Goal: Information Seeking & Learning: Learn about a topic

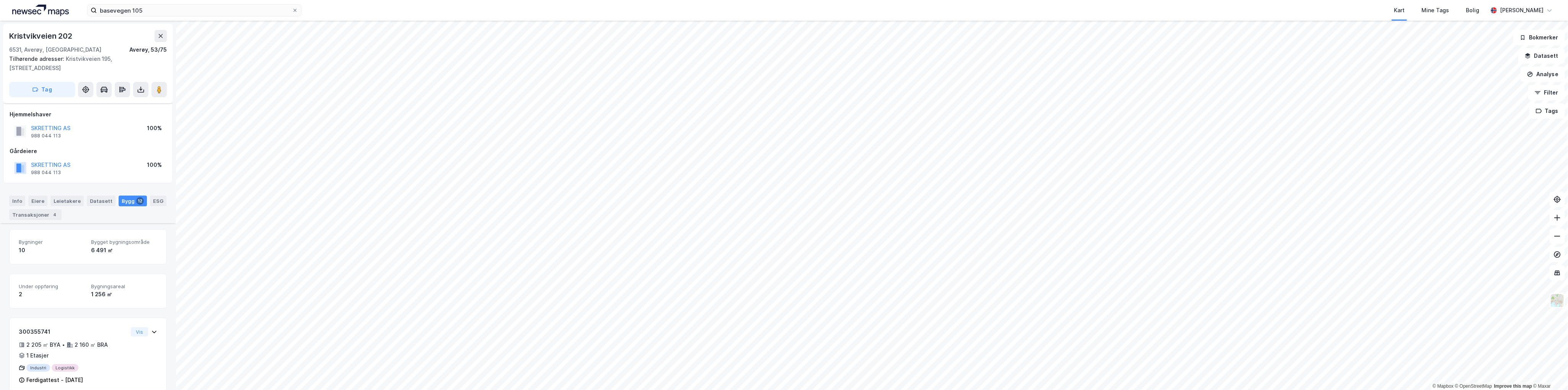
scroll to position [141, 0]
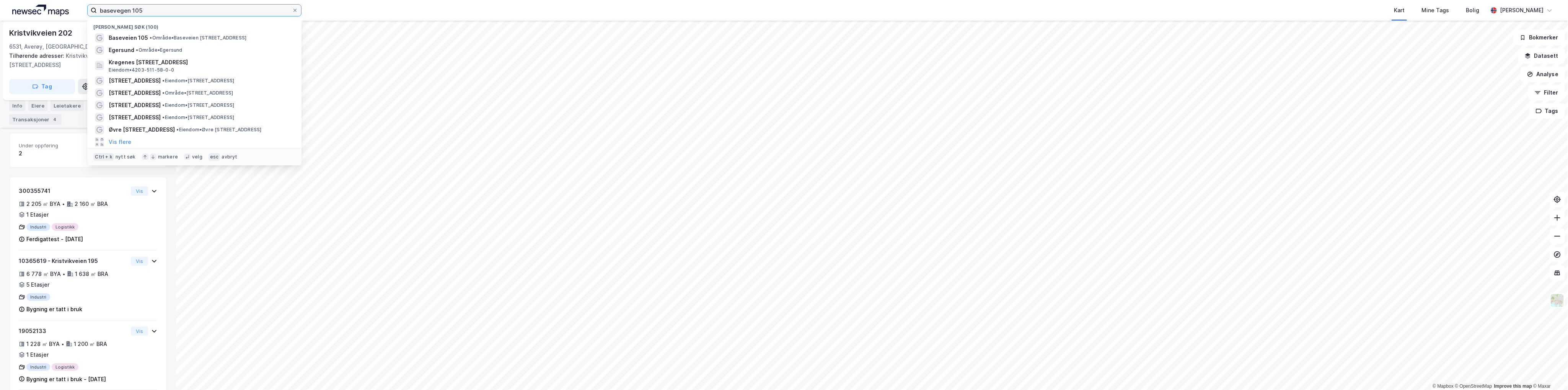
click at [198, 11] on input "basevegen 105" at bounding box center [194, 10] width 195 height 12
click at [197, 11] on input "basevegen 105" at bounding box center [194, 10] width 195 height 12
paste input "Parkvegen 12"
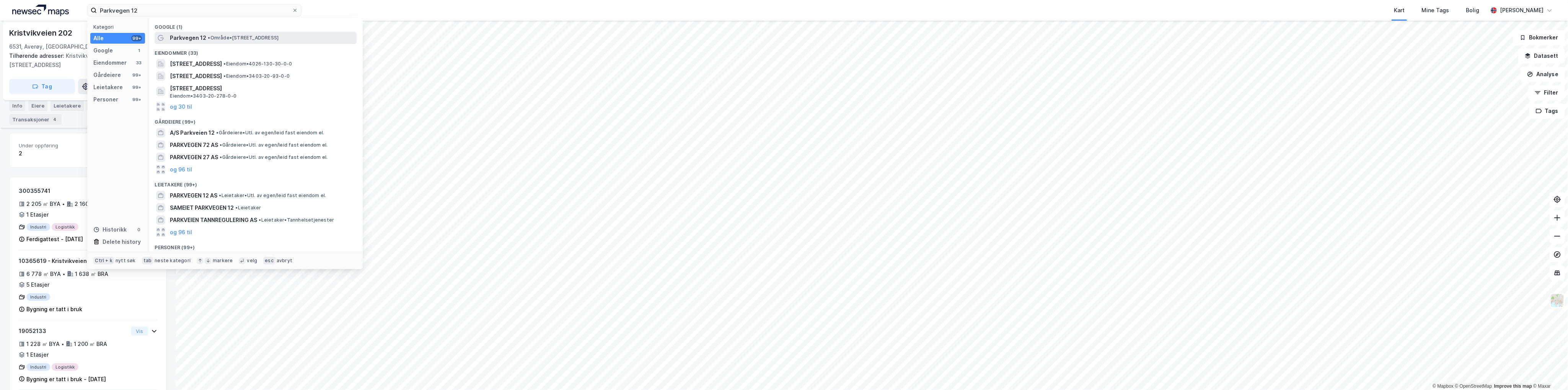
click at [209, 32] on div "Parkvegen 12 • Område • Parkvegen 12, 2212 Kongsvinger" at bounding box center [256, 38] width 202 height 12
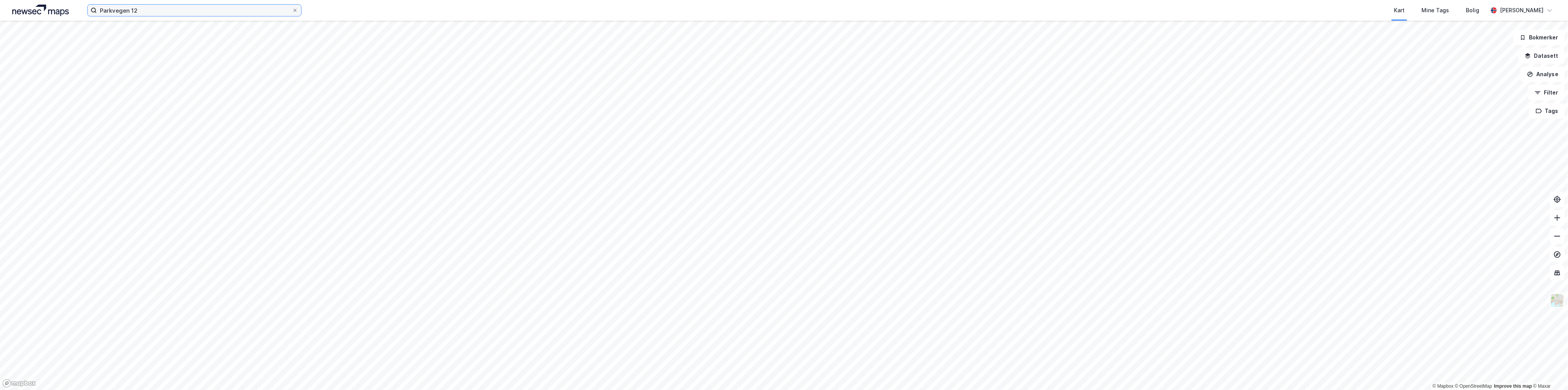
click at [163, 11] on input "Parkvegen 12" at bounding box center [194, 10] width 195 height 12
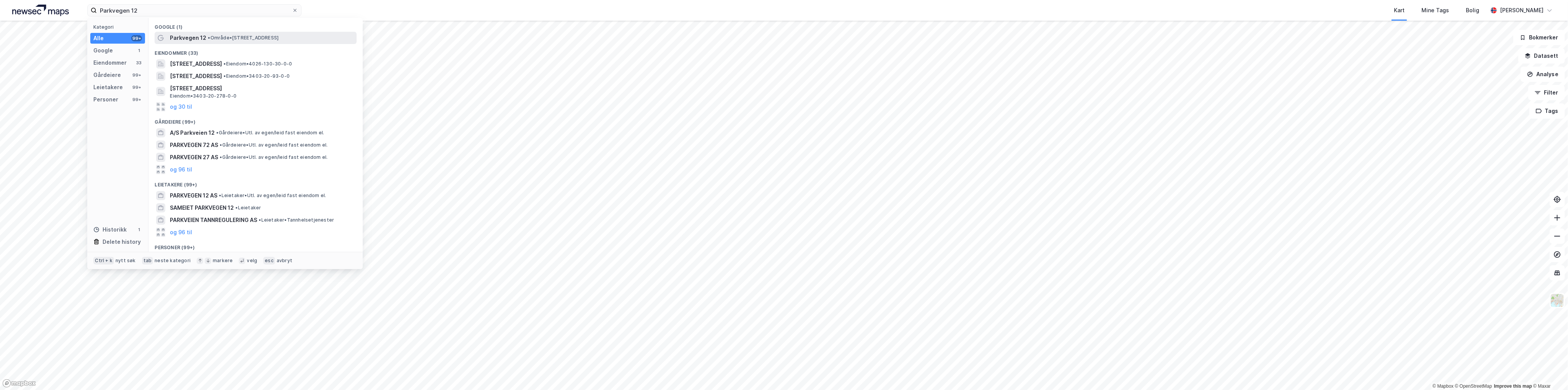
click at [183, 35] on span "Parkvegen 12" at bounding box center [188, 38] width 37 height 9
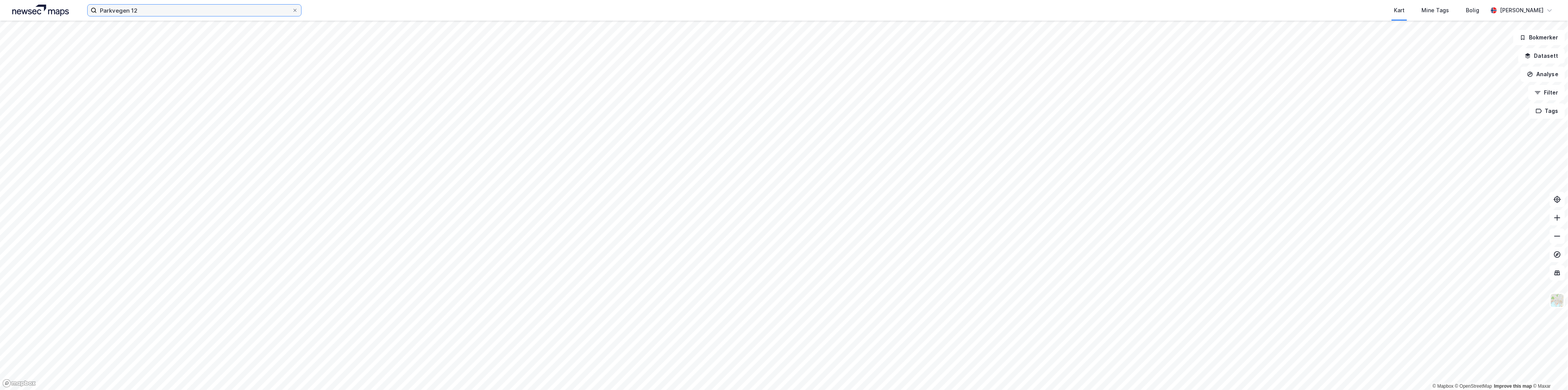
click at [148, 9] on input "Parkvegen 12" at bounding box center [194, 10] width 195 height 12
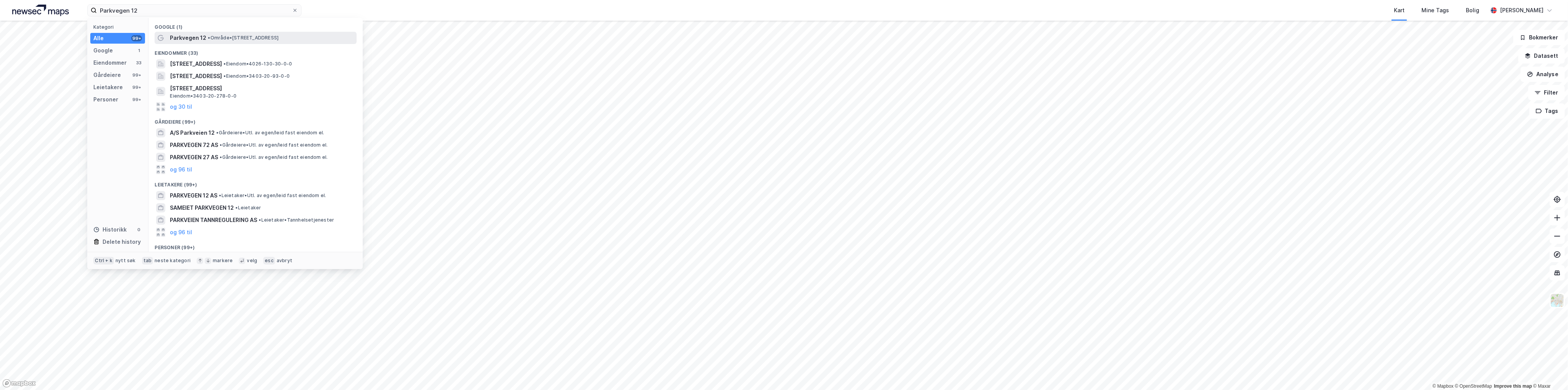
click at [242, 38] on span "• Område • Parkvegen 12, 2212 Kongsvinger" at bounding box center [243, 38] width 71 height 6
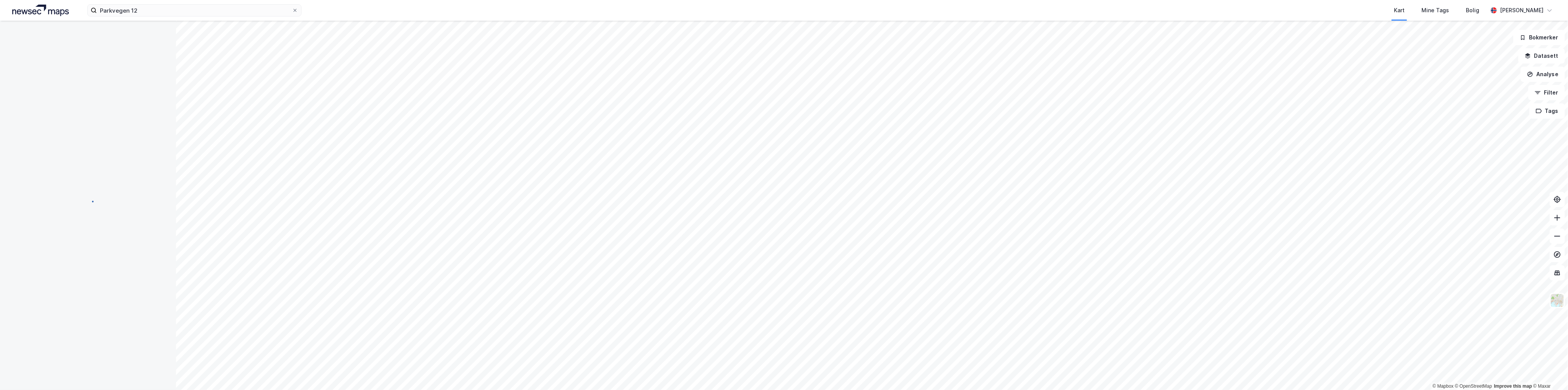
scroll to position [141, 0]
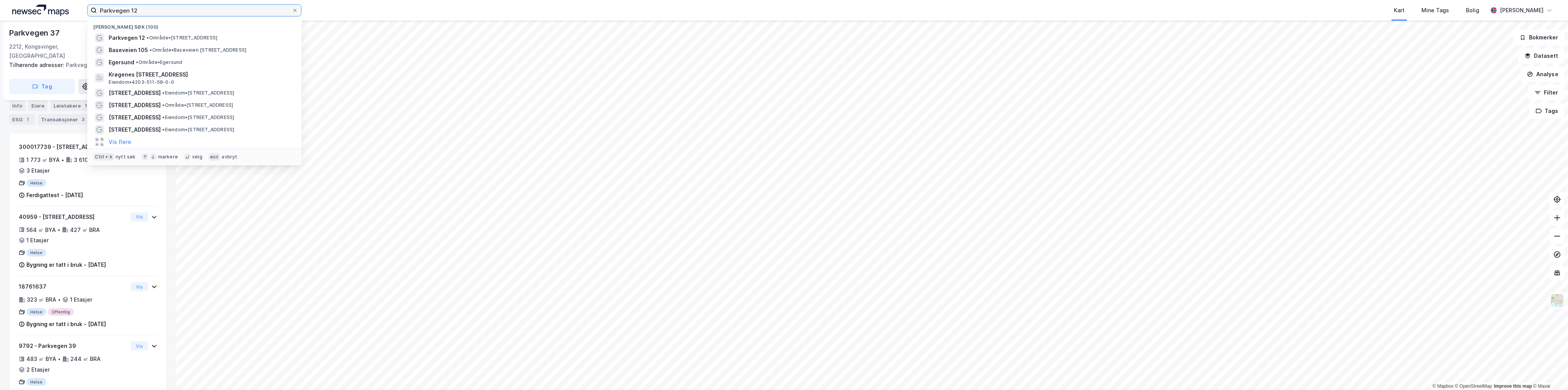
drag, startPoint x: 136, startPoint y: 11, endPoint x: 85, endPoint y: 1, distance: 52.0
click at [85, 1] on div "Parkvegen 12 Nylige søk (100) Parkvegen 12 • Område • Parkvegen 12, 2212 Kongsv…" at bounding box center [784, 10] width 1568 height 21
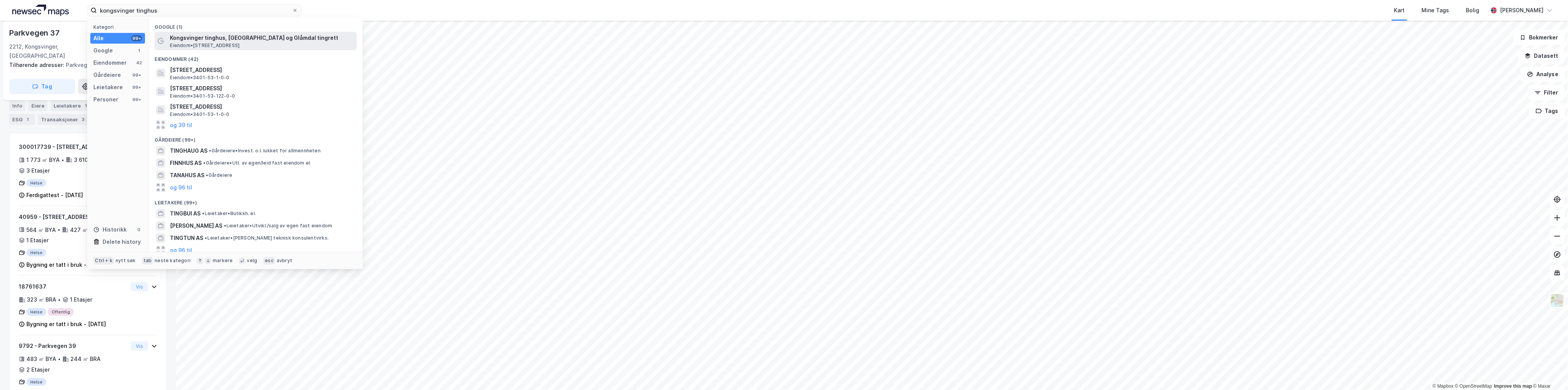
click at [194, 42] on div "Kongsvinger tinghus, Romerike og Glåmdal tingrett Eiendom • Jernbanegata 3, 221…" at bounding box center [262, 41] width 185 height 15
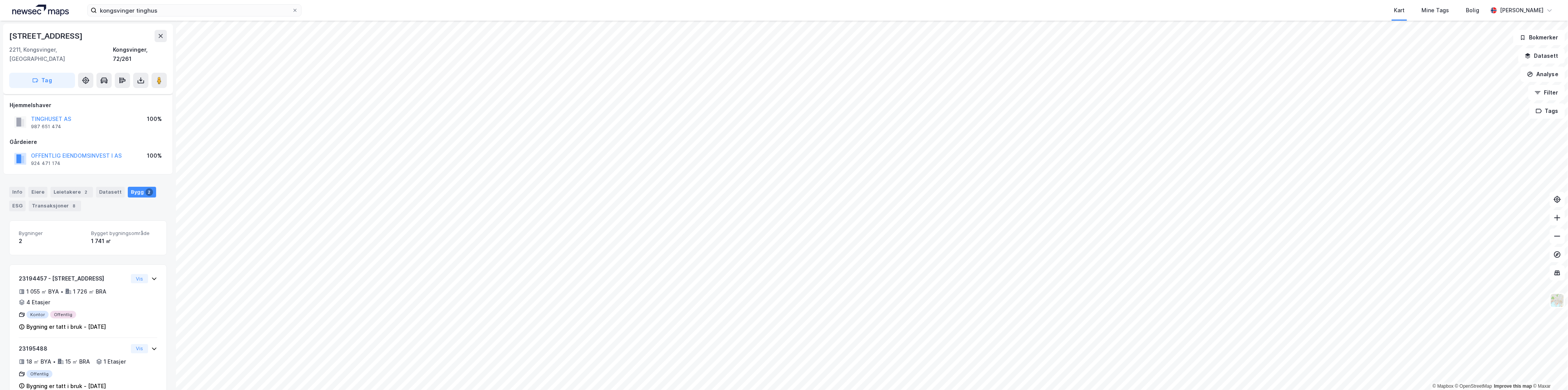
scroll to position [20, 0]
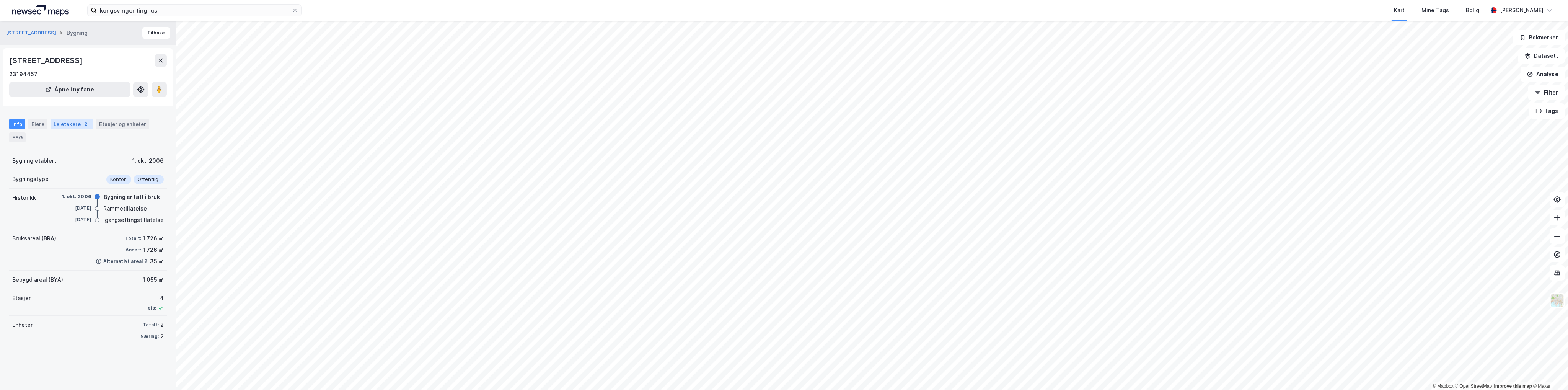
click at [68, 127] on div "Leietakere 2" at bounding box center [72, 124] width 43 height 11
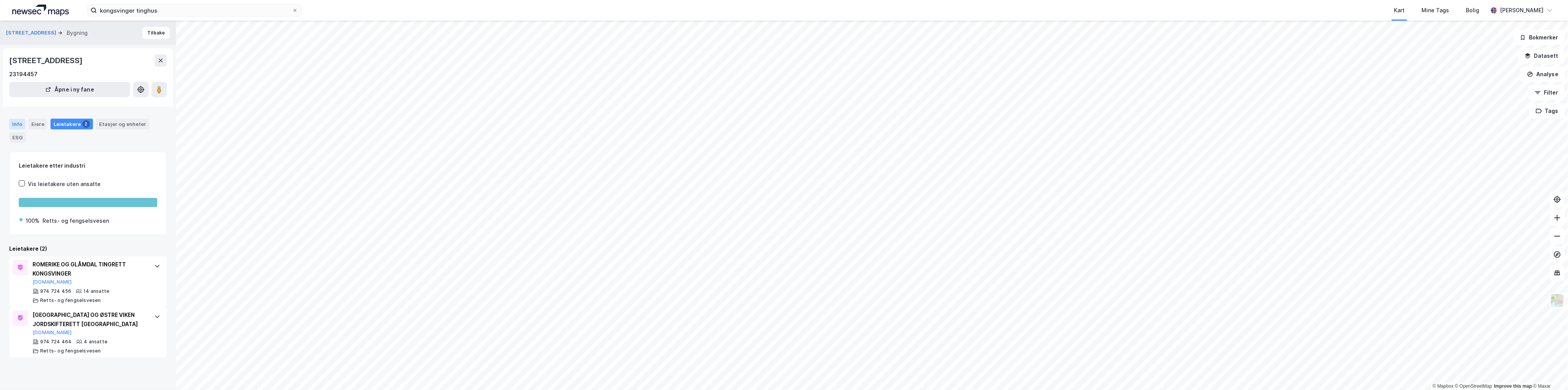
click at [15, 123] on div "Info" at bounding box center [17, 124] width 16 height 11
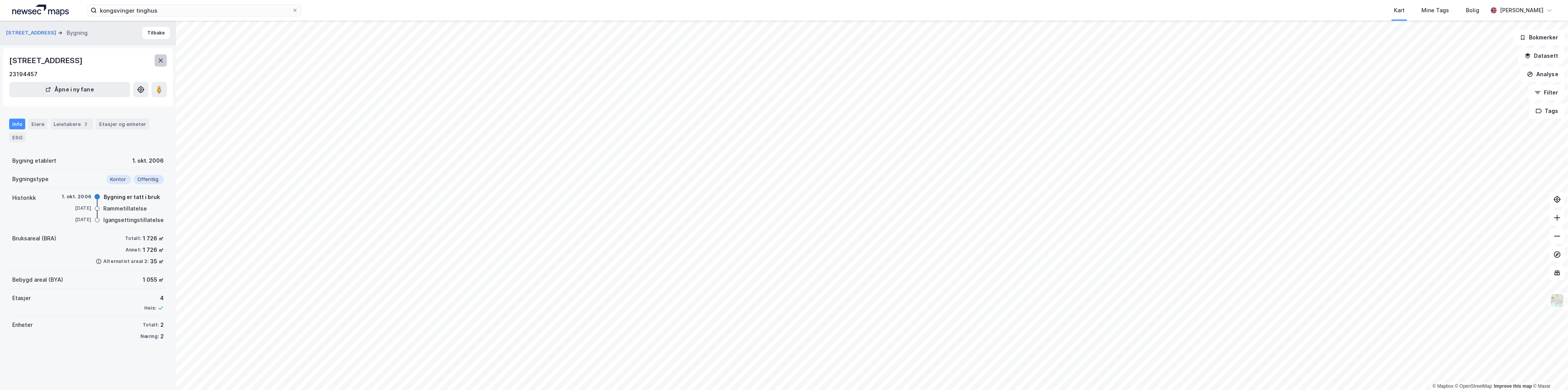
click at [163, 57] on button at bounding box center [161, 60] width 12 height 12
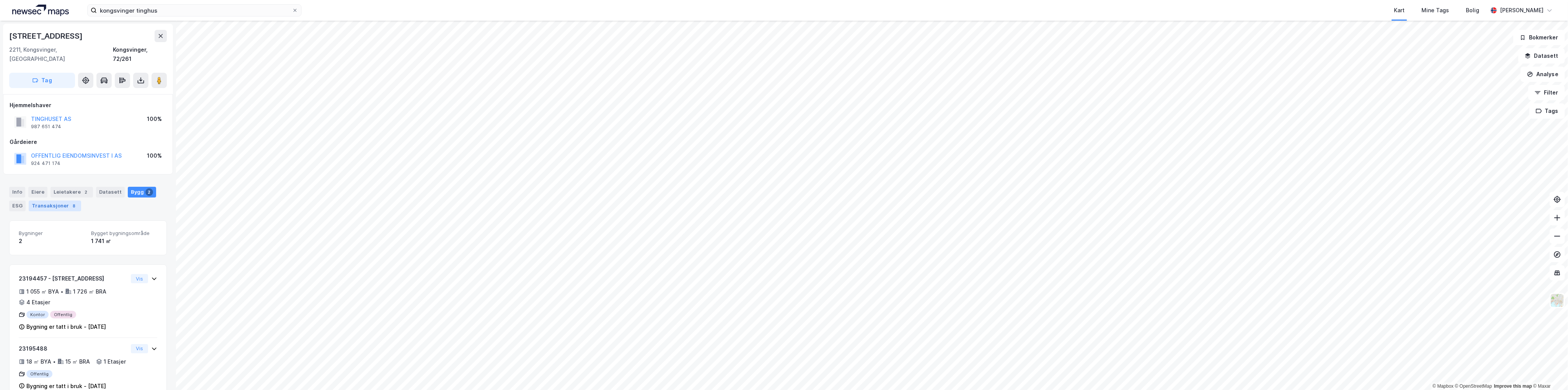
click at [38, 200] on div "Transaksjoner 8" at bounding box center [55, 206] width 52 height 11
click at [16, 187] on div "Info" at bounding box center [17, 192] width 16 height 11
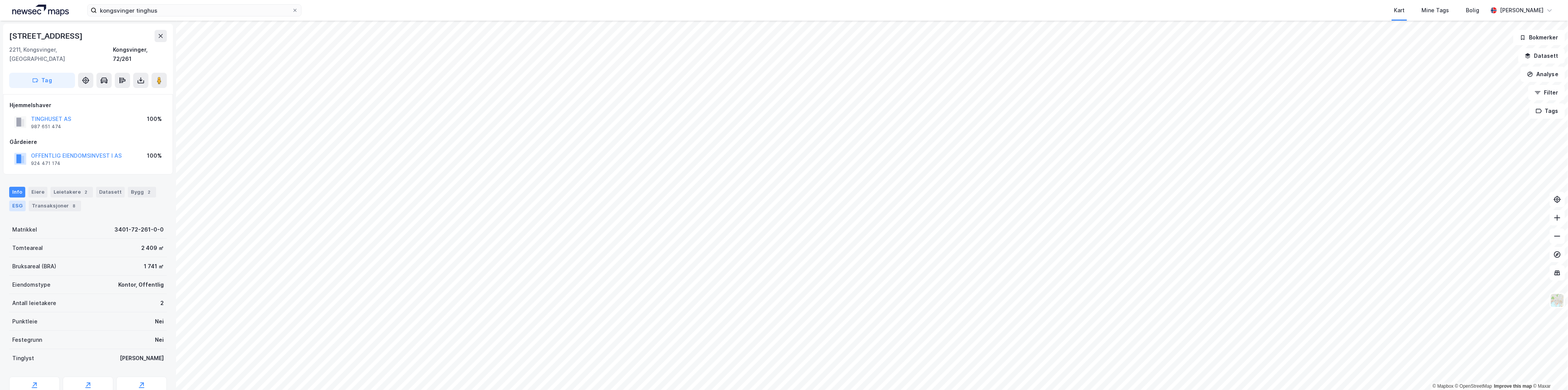
click at [23, 200] on div "ESG" at bounding box center [17, 206] width 16 height 11
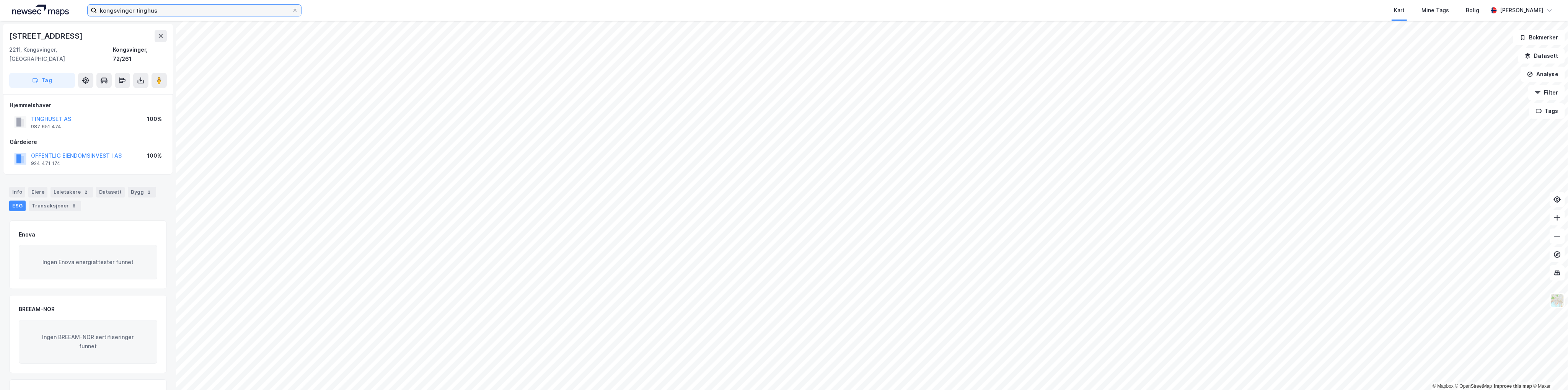
click at [150, 11] on input "kongsvinger tinghus" at bounding box center [194, 10] width 195 height 12
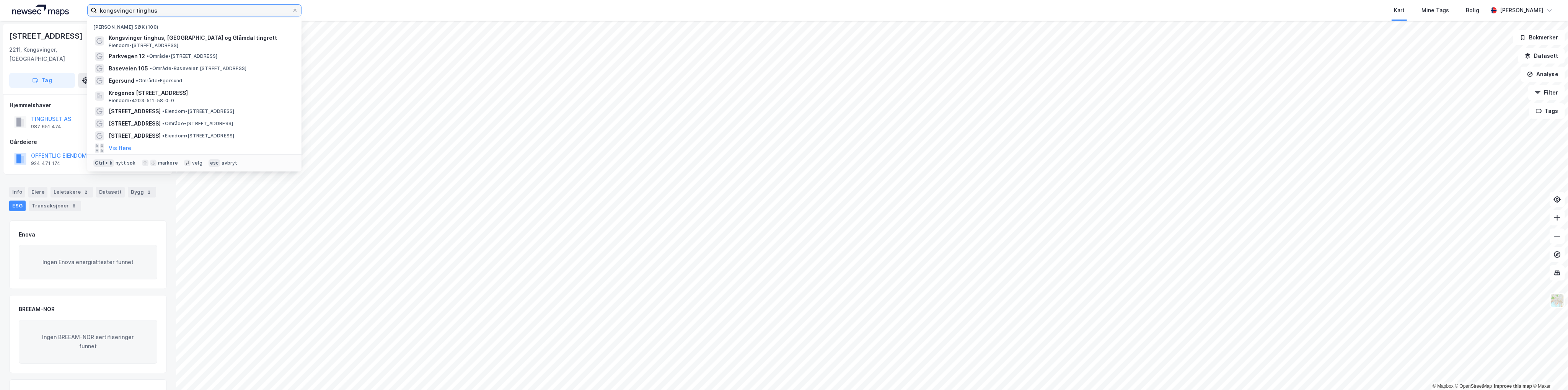
click at [152, 11] on input "kongsvinger tinghus" at bounding box center [194, 10] width 195 height 12
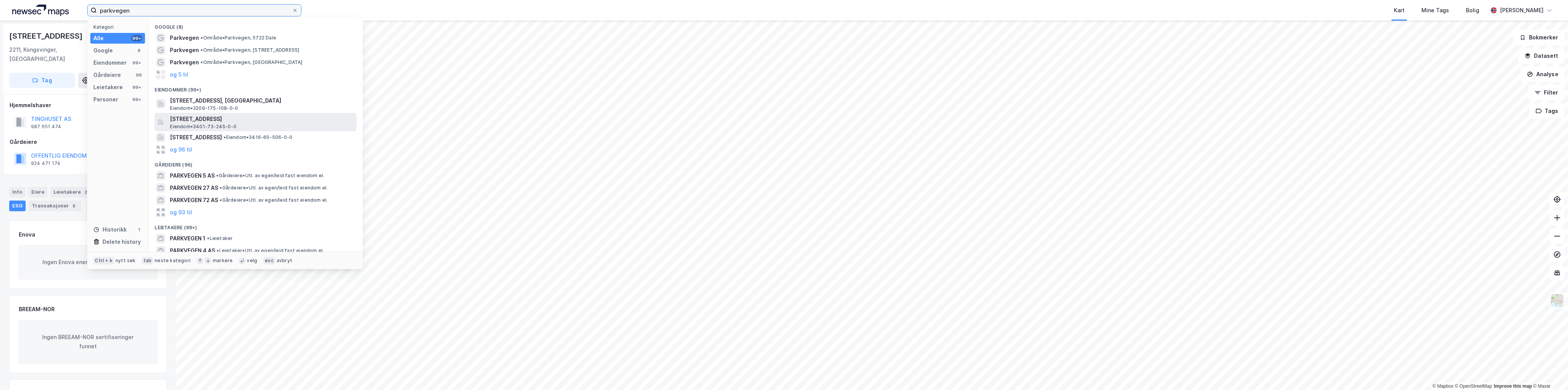
type input "parkvegen"
click at [231, 120] on span "[STREET_ADDRESS]" at bounding box center [262, 119] width 184 height 9
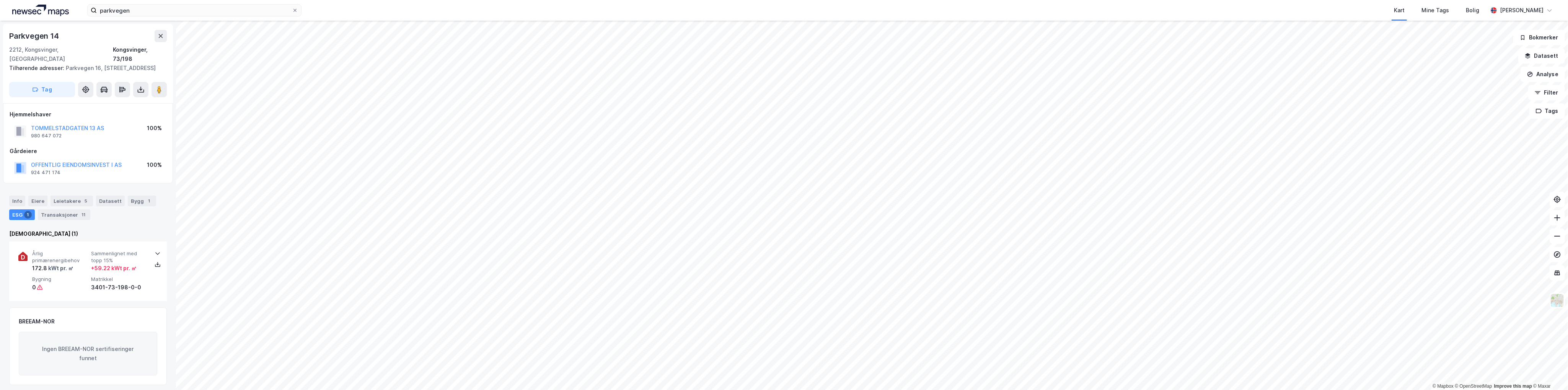
scroll to position [1, 0]
click at [65, 200] on div "Leietakere 5" at bounding box center [72, 200] width 43 height 11
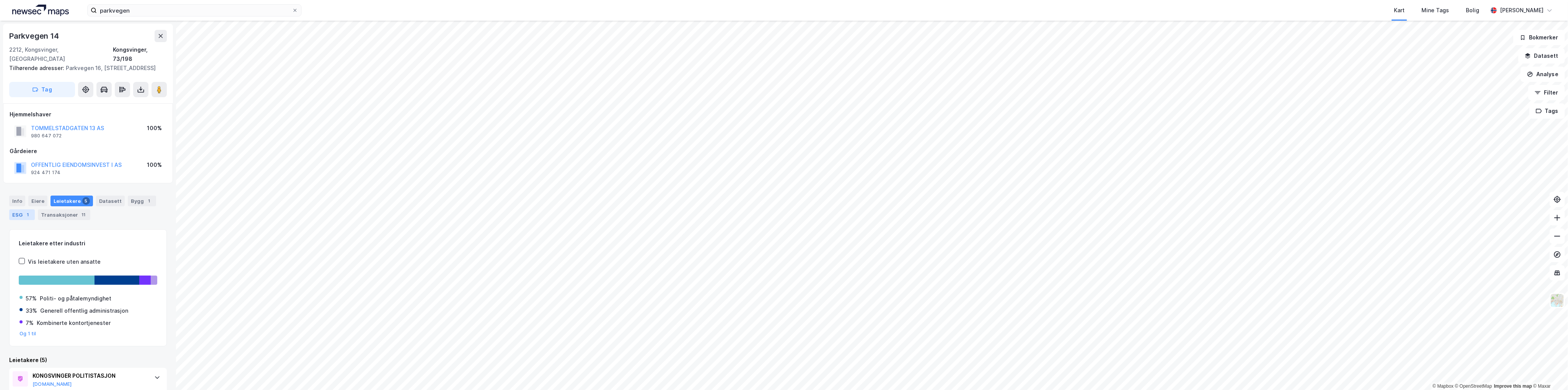
click at [20, 215] on div "ESG 1" at bounding box center [22, 215] width 26 height 11
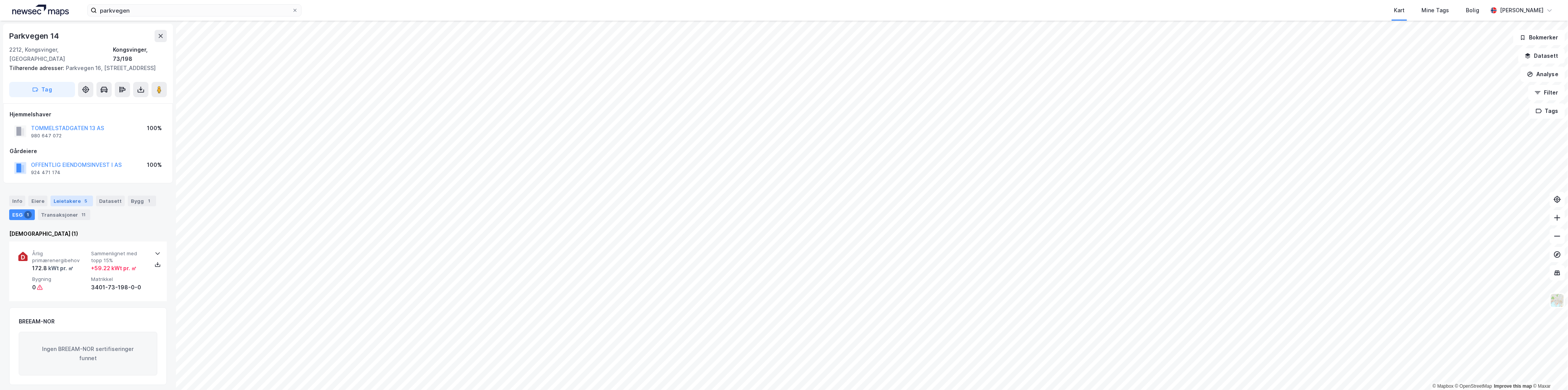
click at [72, 198] on div "Leietakere 5" at bounding box center [72, 201] width 43 height 11
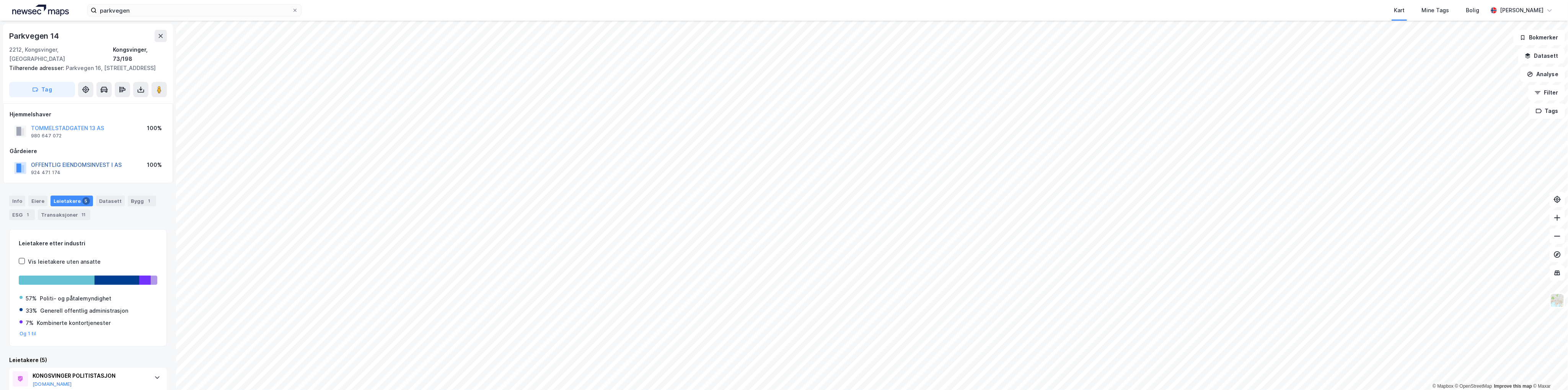
click at [0, 0] on button "OFFENTLIG EIENDOMSINVEST I AS" at bounding box center [0, 0] width 0 height 0
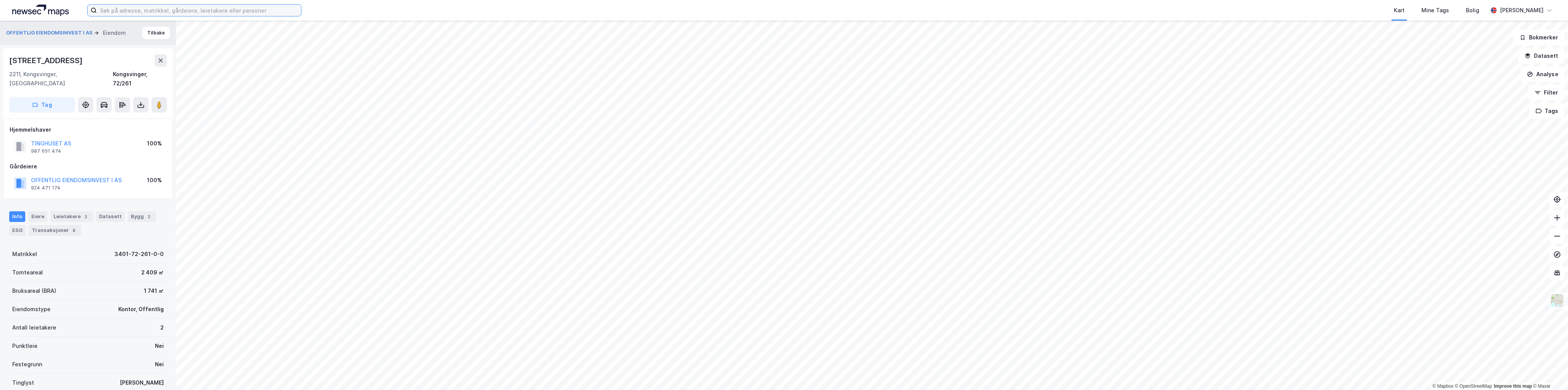
click at [240, 11] on input at bounding box center [199, 10] width 205 height 12
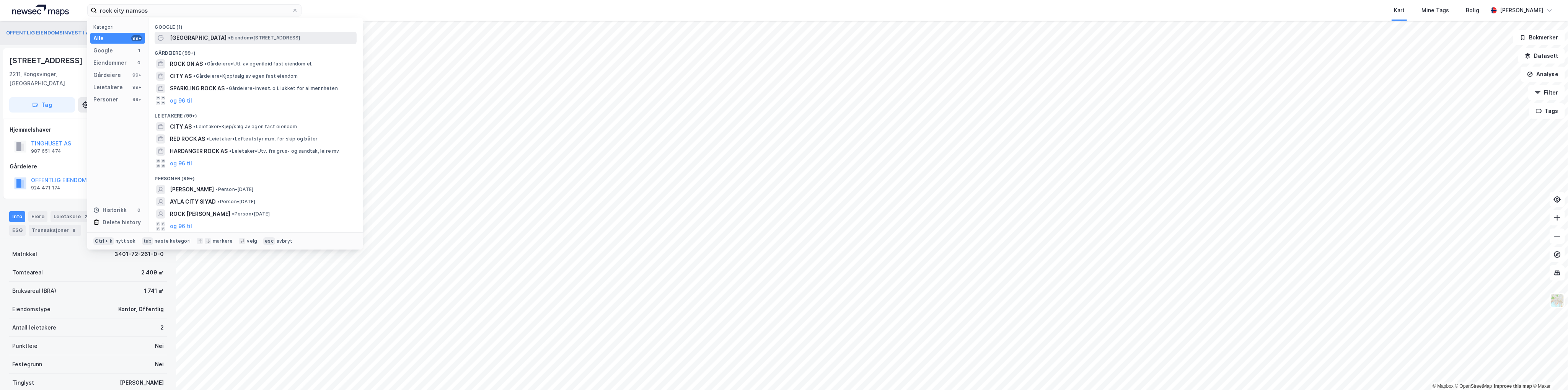
click at [213, 38] on span "[GEOGRAPHIC_DATA]" at bounding box center [198, 38] width 57 height 9
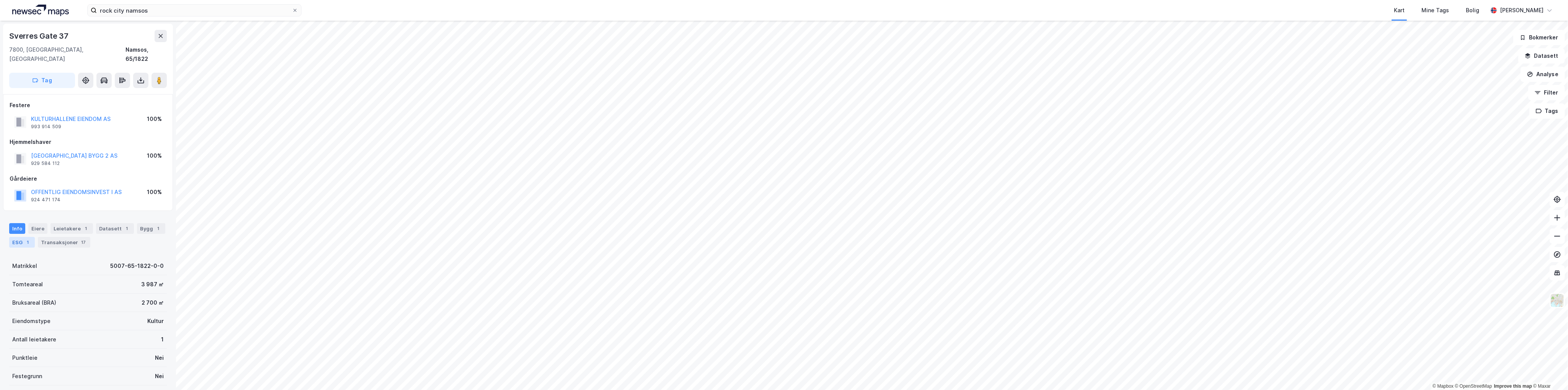
click at [29, 239] on div "1" at bounding box center [28, 242] width 8 height 8
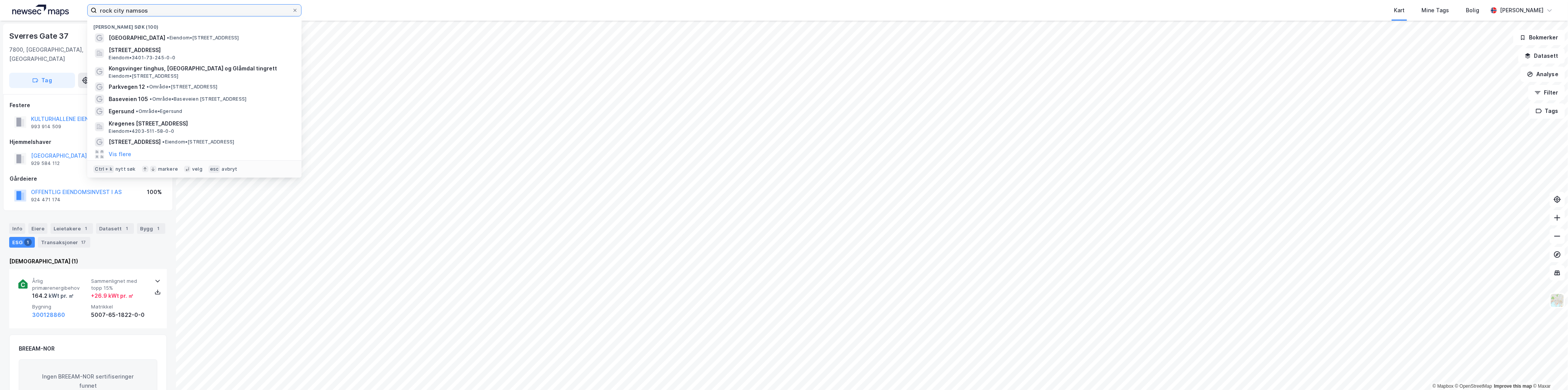
click at [163, 11] on input "rock city namsos" at bounding box center [194, 10] width 195 height 12
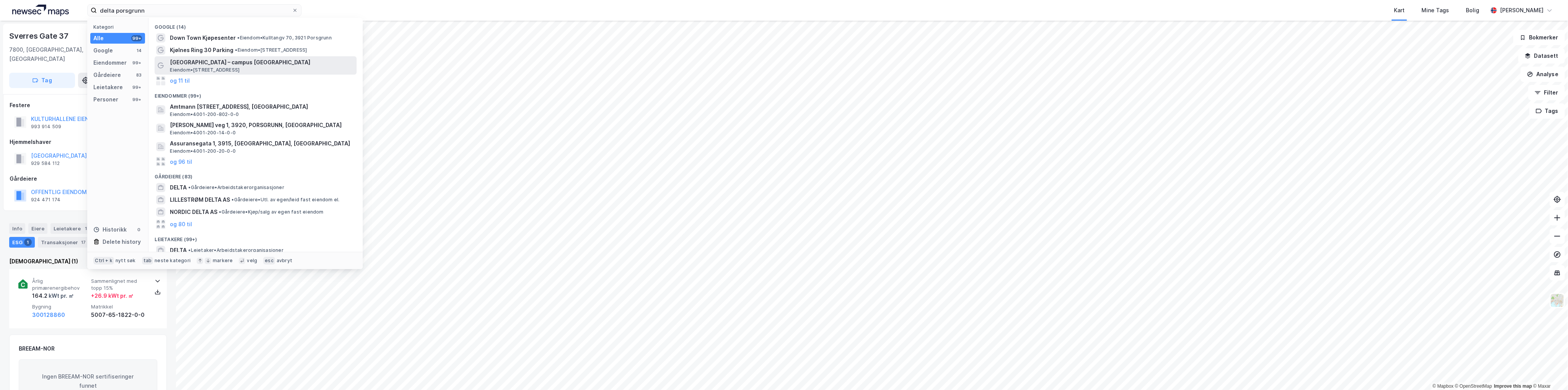
click at [241, 66] on span "[GEOGRAPHIC_DATA] – campus [GEOGRAPHIC_DATA]" at bounding box center [262, 62] width 184 height 9
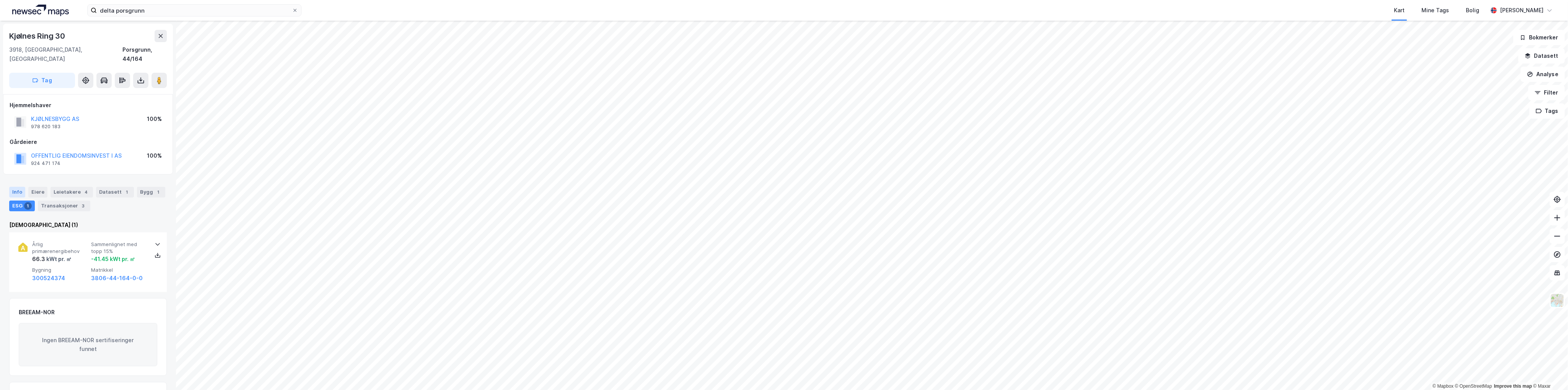
click at [12, 187] on div "Info" at bounding box center [17, 192] width 16 height 11
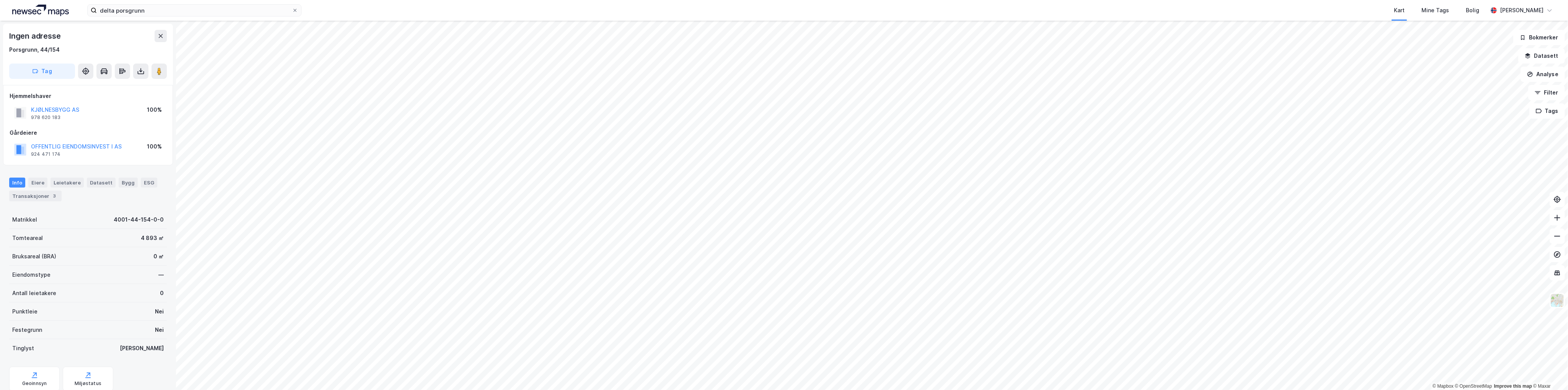
scroll to position [1, 0]
click at [161, 13] on input "delta porsgrunn" at bounding box center [194, 10] width 195 height 12
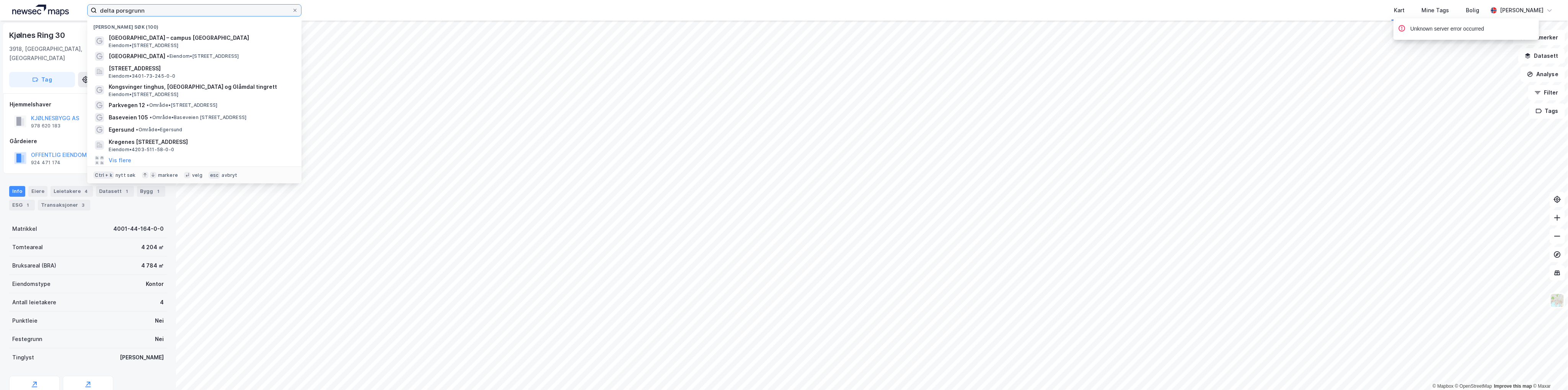
click at [161, 12] on input "delta porsgrunn" at bounding box center [194, 10] width 195 height 12
click at [161, 10] on input "delta porsgrunn" at bounding box center [194, 10] width 195 height 12
paste input "Fridtjof [STREET_ADDRESS]"
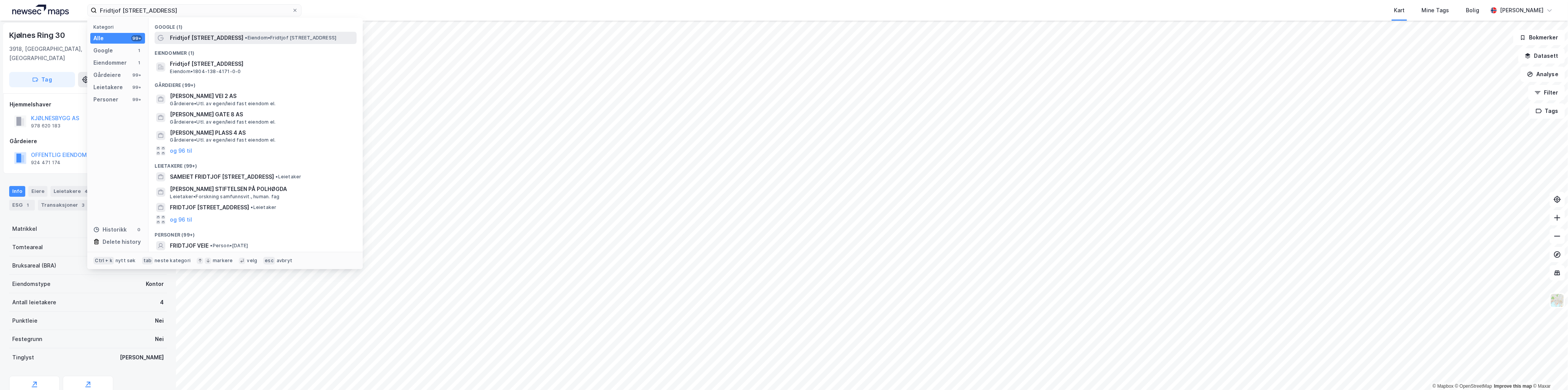
click at [245, 40] on span "•" at bounding box center [246, 37] width 2 height 5
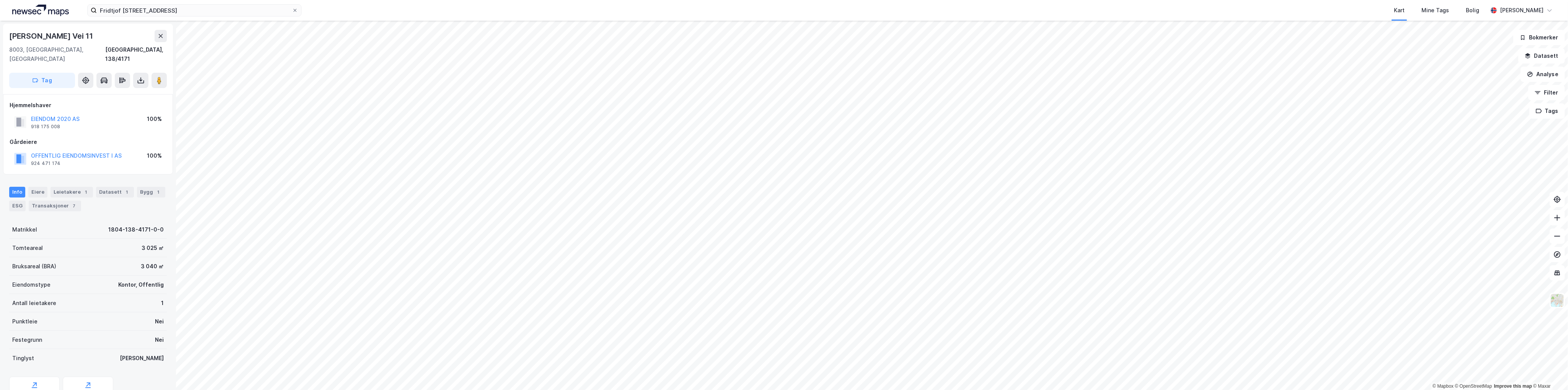
scroll to position [1, 0]
click at [72, 176] on div "Info [PERSON_NAME] 1 Datasett 1 Bygg 1 ESG Transaksjoner 7" at bounding box center [88, 195] width 176 height 37
click at [71, 186] on div "Leietakere 1" at bounding box center [72, 191] width 43 height 11
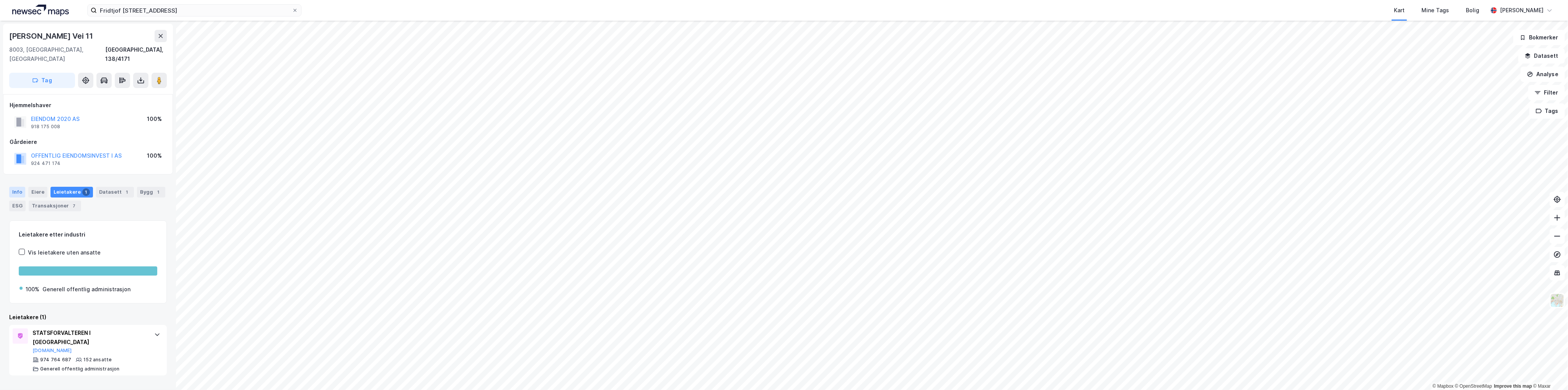
click at [16, 187] on div "Info" at bounding box center [17, 192] width 16 height 11
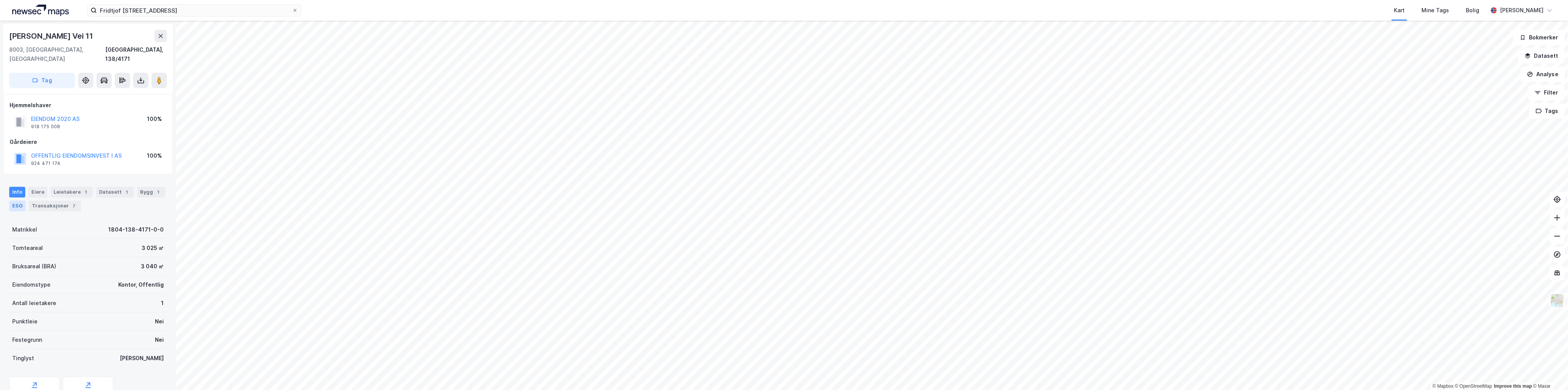
click at [17, 200] on div "ESG" at bounding box center [17, 206] width 16 height 11
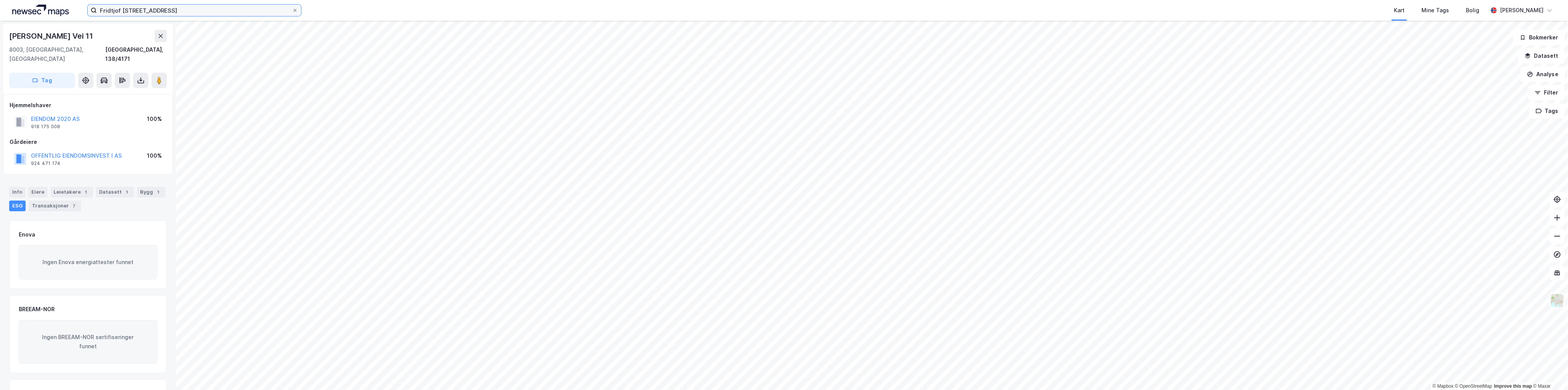
click at [236, 11] on input "Fridtjof [STREET_ADDRESS]" at bounding box center [194, 10] width 195 height 12
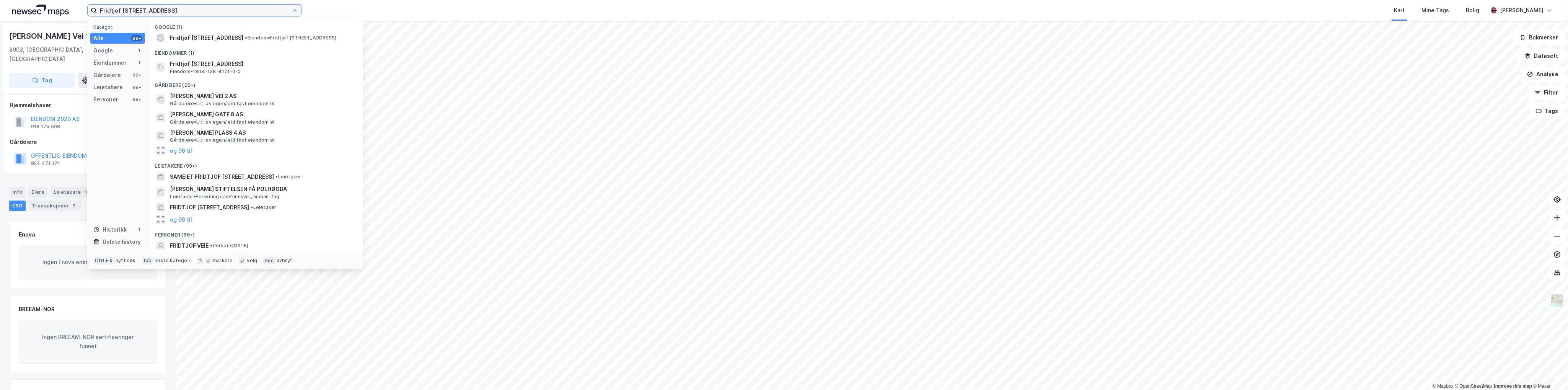
click at [236, 11] on input "Fridtjof [STREET_ADDRESS]" at bounding box center [194, 10] width 195 height 12
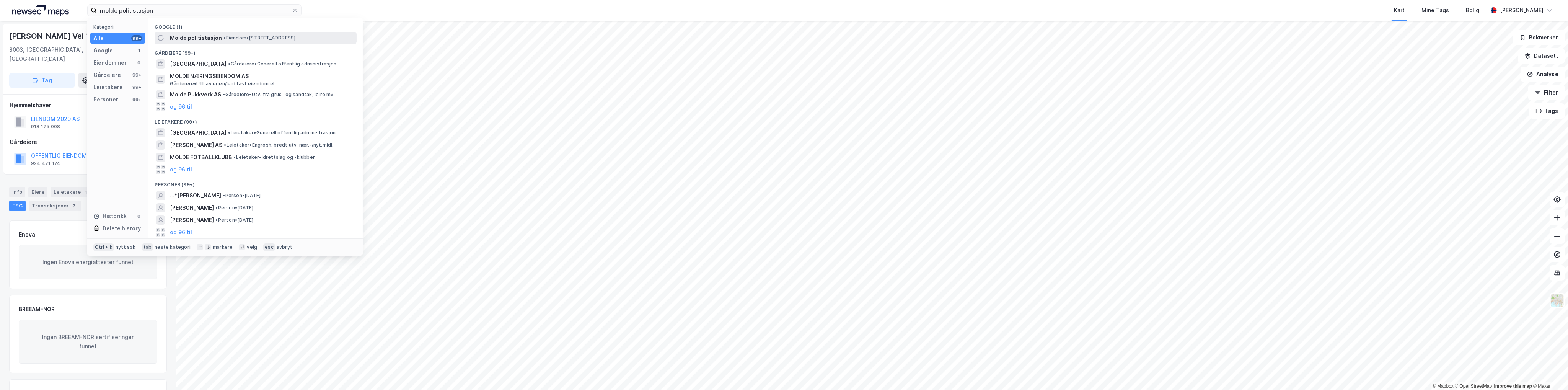
click at [203, 37] on span "Molde politistasjon" at bounding box center [195, 38] width 52 height 9
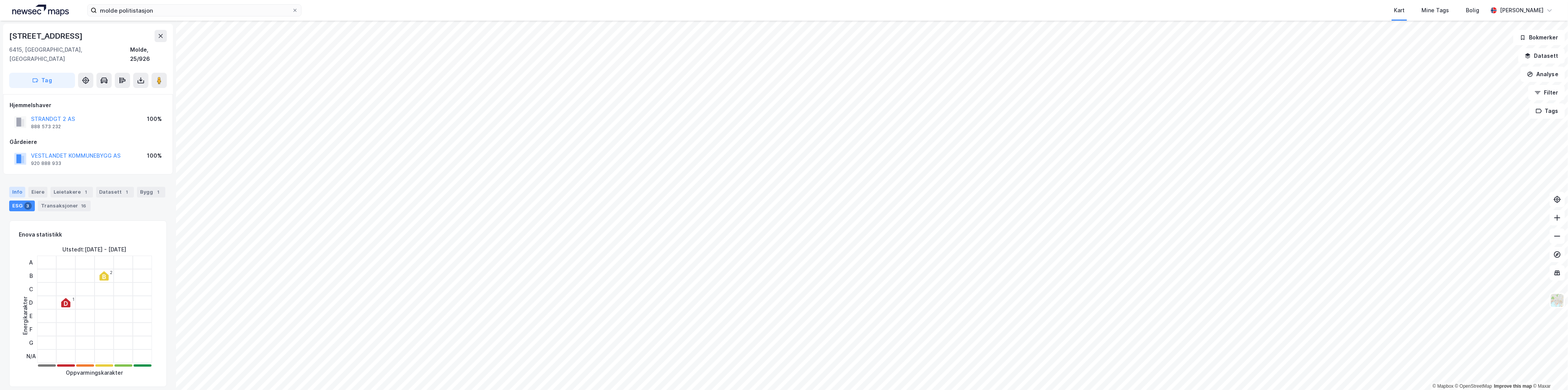
click at [20, 187] on div "Info" at bounding box center [17, 192] width 16 height 11
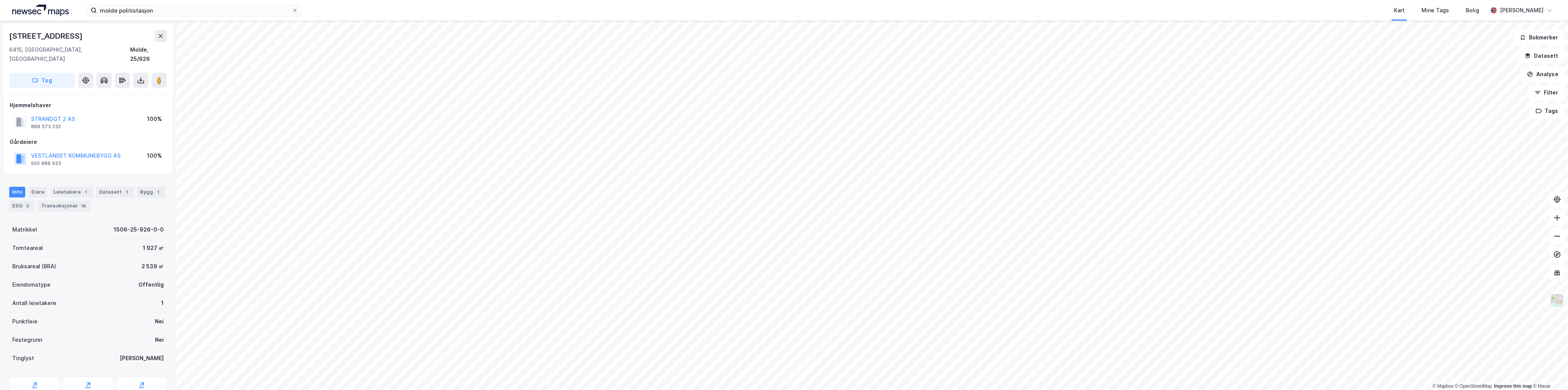
click at [894, 10] on div "Kart Mine Tags Bolig" at bounding box center [913, 10] width 1149 height 21
click at [196, 10] on input "molde politistasjon" at bounding box center [194, 10] width 195 height 12
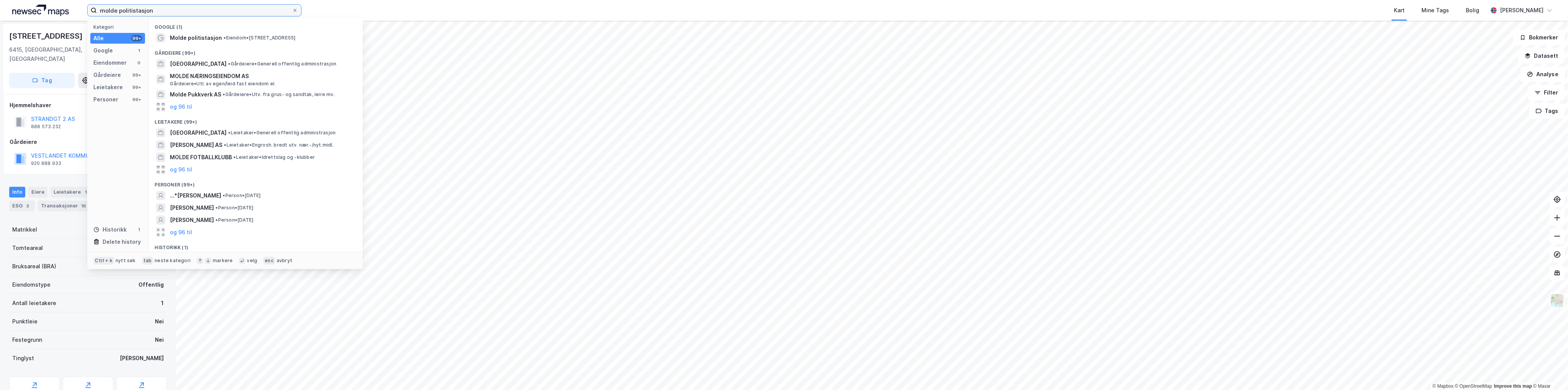
click at [196, 10] on input "molde politistasjon" at bounding box center [194, 10] width 195 height 12
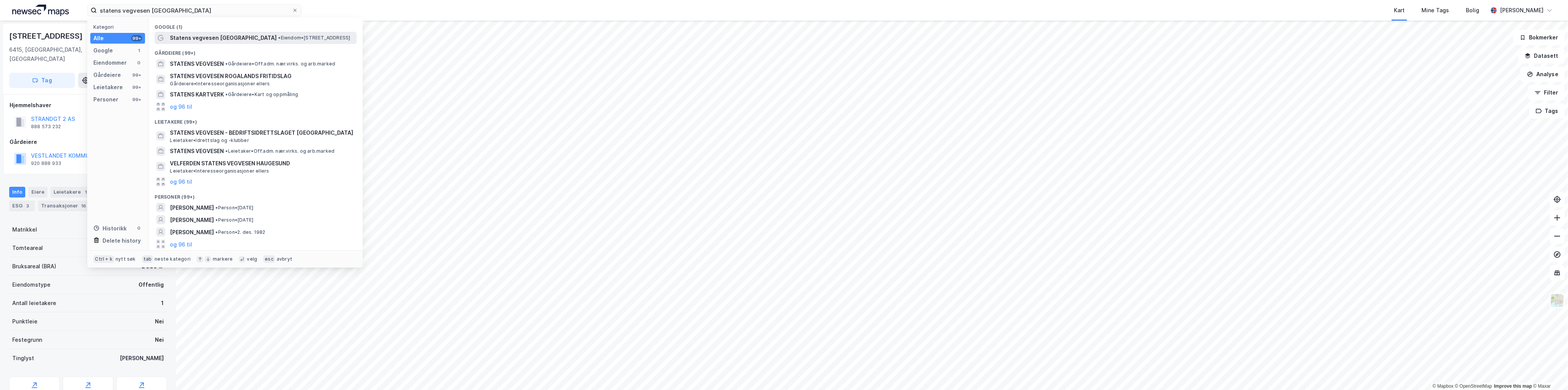
click at [208, 37] on span "Statens vegvesen [GEOGRAPHIC_DATA]" at bounding box center [223, 38] width 107 height 9
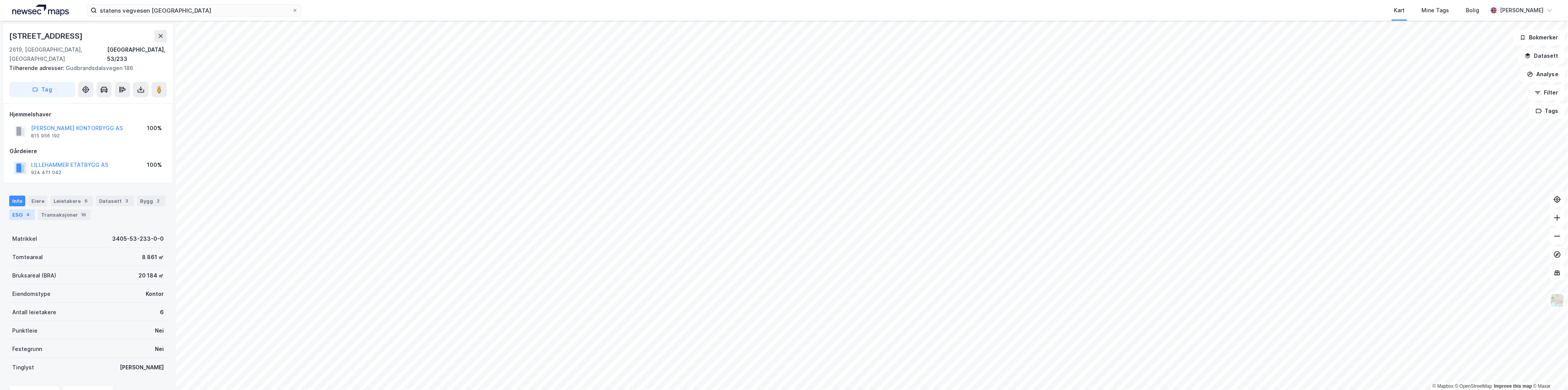
click at [24, 209] on div "ESG 4" at bounding box center [22, 215] width 26 height 11
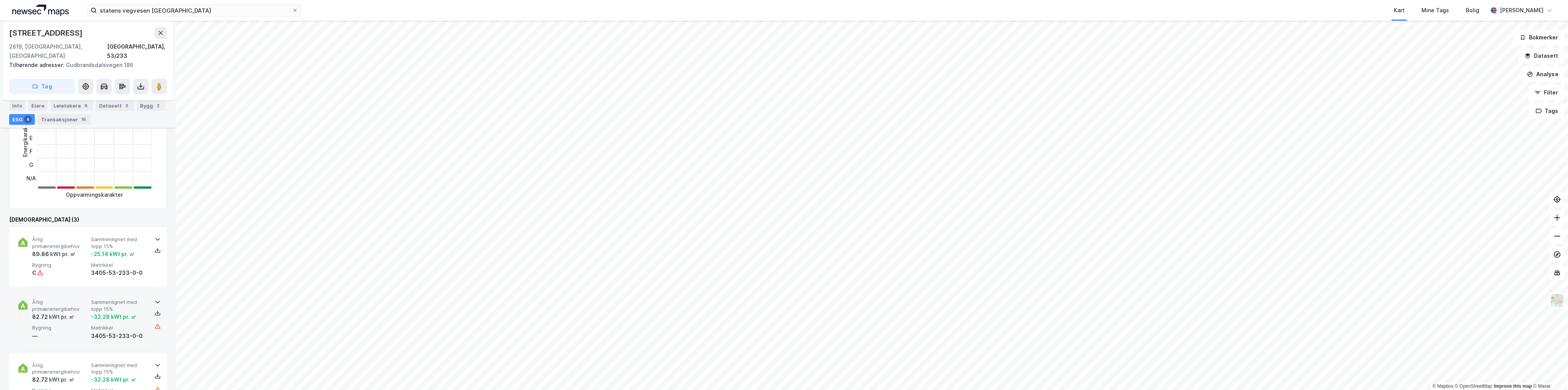
scroll to position [229, 0]
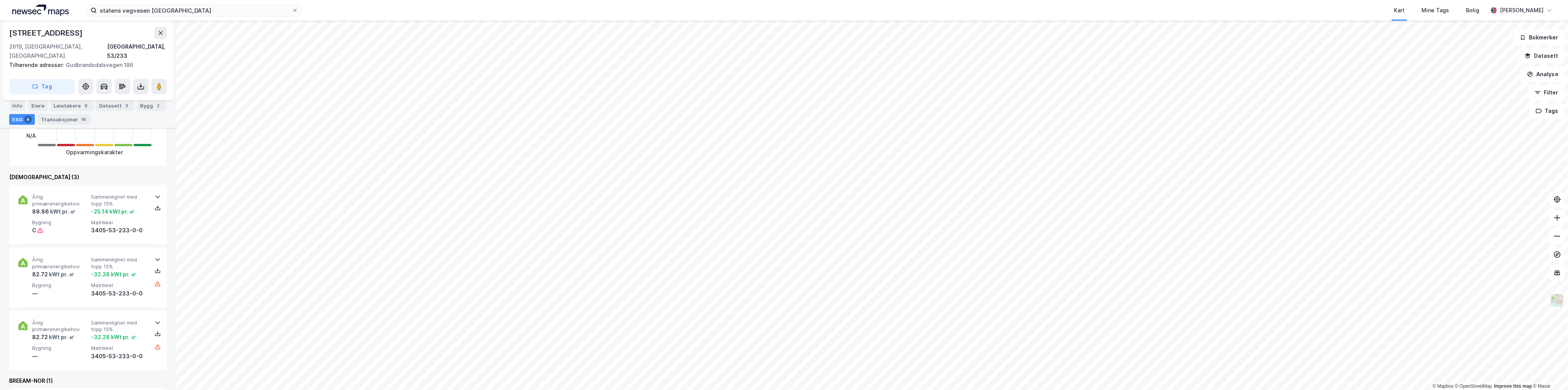
drag, startPoint x: 914, startPoint y: 5, endPoint x: 892, endPoint y: 5, distance: 22.0
click at [914, 5] on div "Kart Mine Tags Bolig" at bounding box center [913, 10] width 1149 height 21
click at [184, 14] on input "statens vegvesen [GEOGRAPHIC_DATA]" at bounding box center [194, 10] width 195 height 12
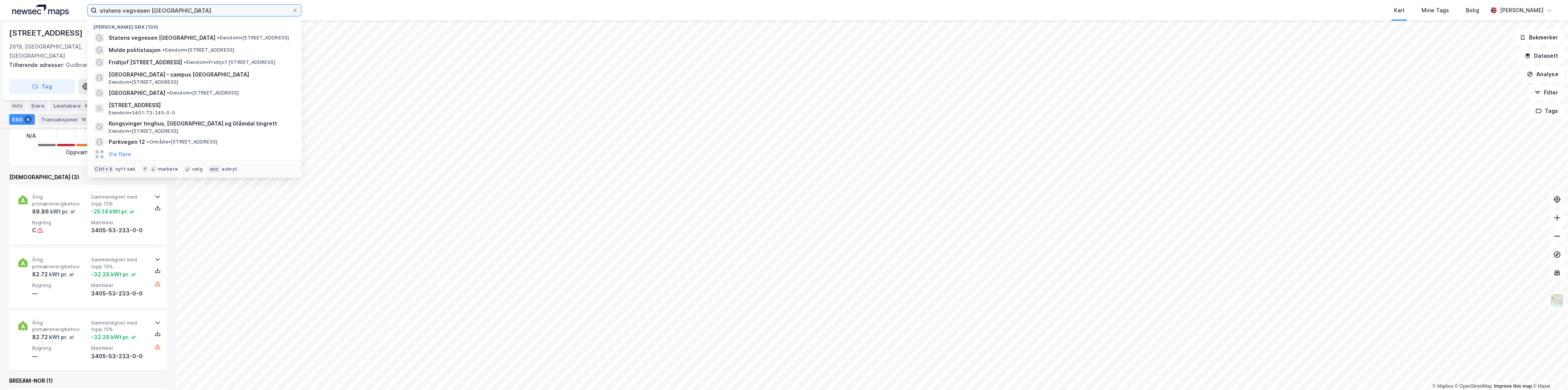
click at [185, 11] on input "statens vegvesen [GEOGRAPHIC_DATA]" at bounding box center [194, 10] width 195 height 12
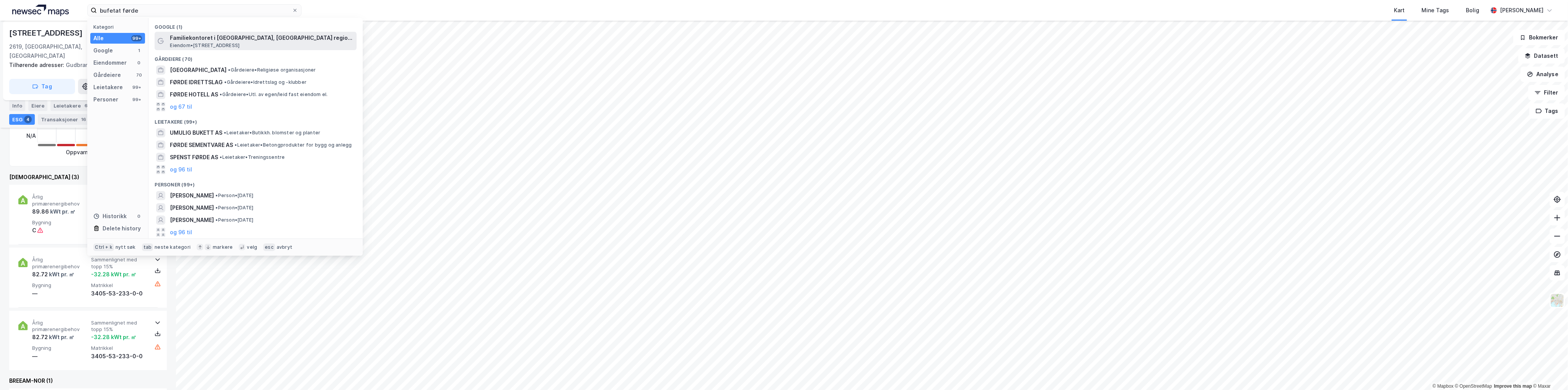
click at [236, 40] on span "Familiekontoret i [GEOGRAPHIC_DATA], [GEOGRAPHIC_DATA] region vest" at bounding box center [262, 38] width 184 height 9
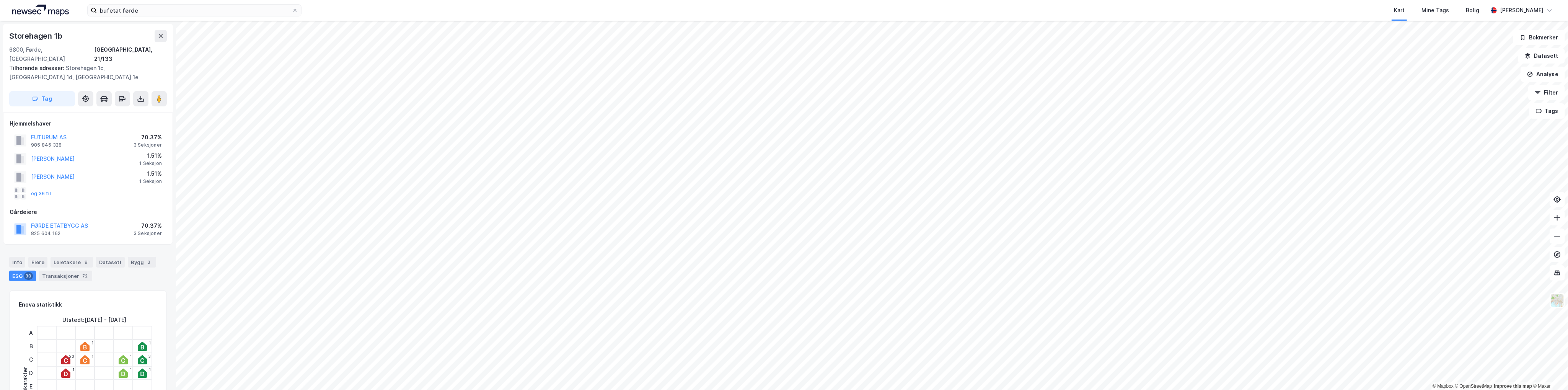
click at [92, 69] on div "Tilhørende adresser: [STREET_ADDRESS]" at bounding box center [85, 72] width 152 height 18
click at [18, 257] on div "Info" at bounding box center [17, 262] width 16 height 11
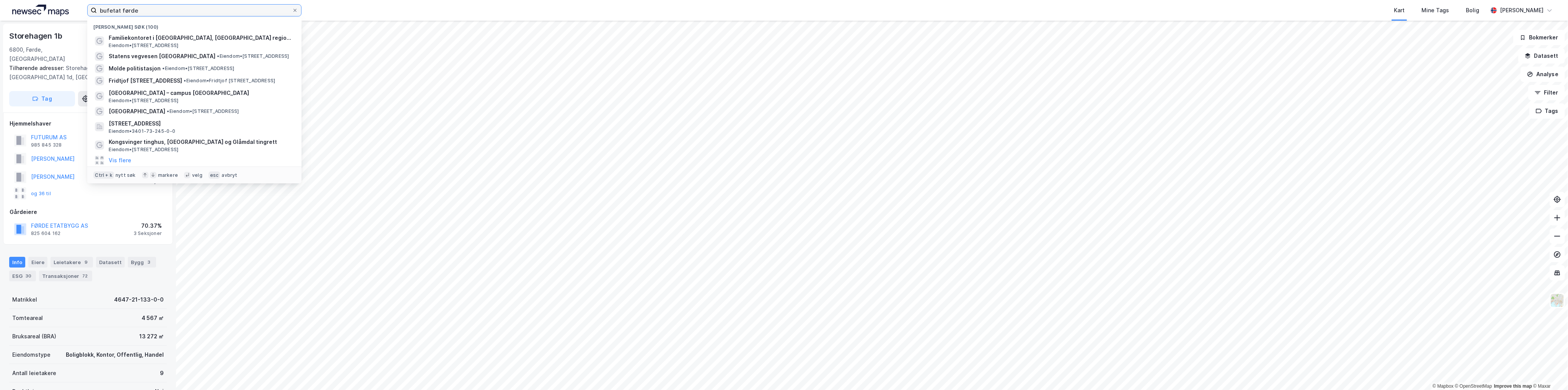
click at [197, 12] on input "bufetat førde" at bounding box center [194, 10] width 195 height 12
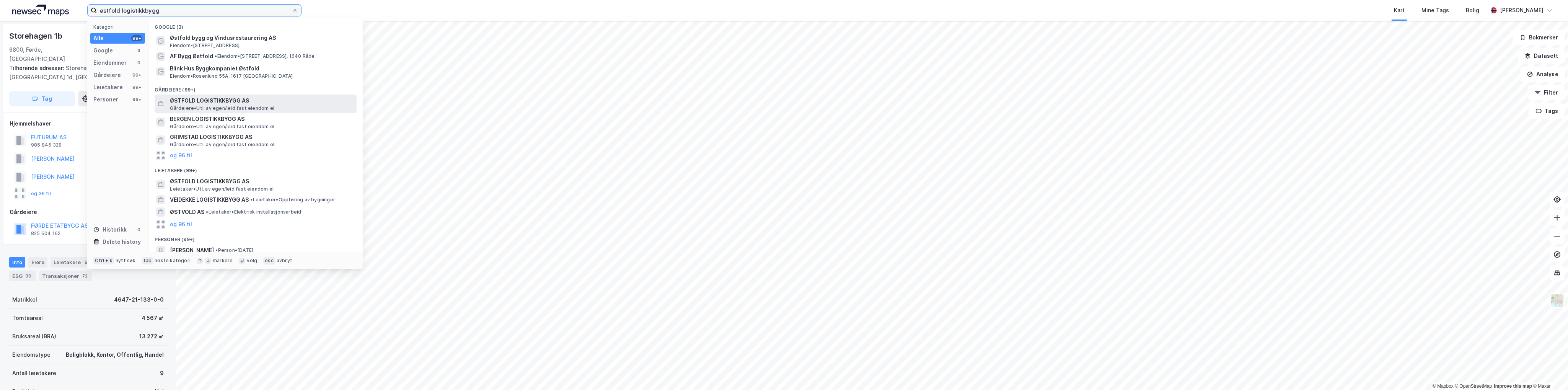
type input "østfold logistikkbygg"
click at [219, 103] on span "ØSTFOLD LOGISTIKKBYGG AS" at bounding box center [262, 100] width 184 height 9
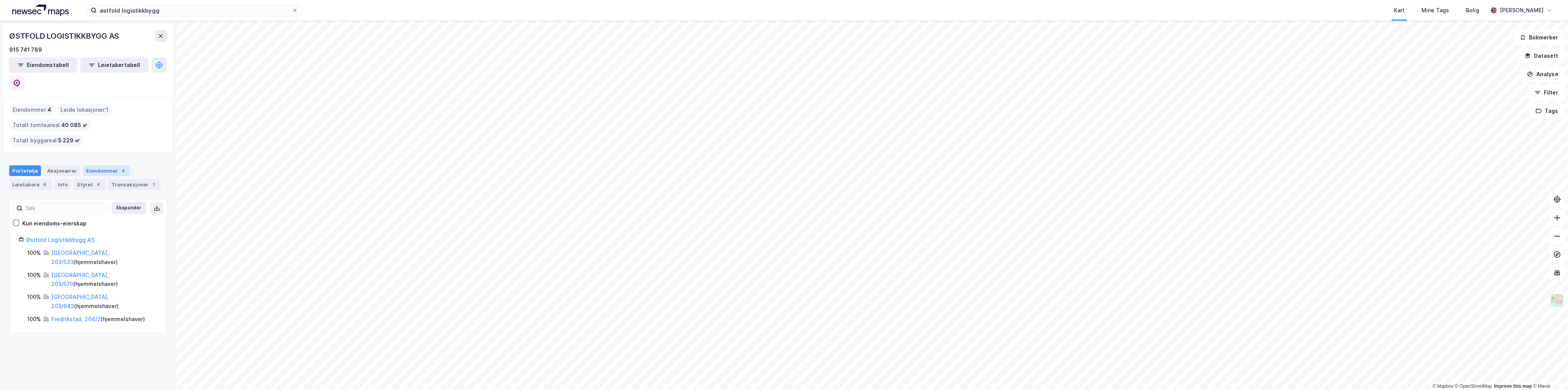
click at [90, 165] on div "Eiendommer 4" at bounding box center [106, 171] width 47 height 11
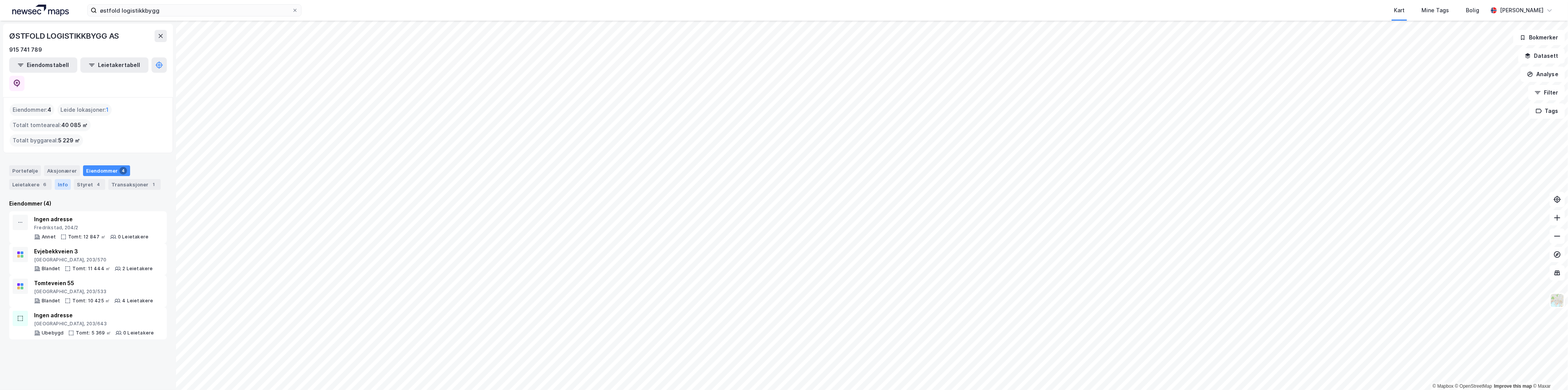
click at [57, 179] on div "Info" at bounding box center [63, 184] width 16 height 11
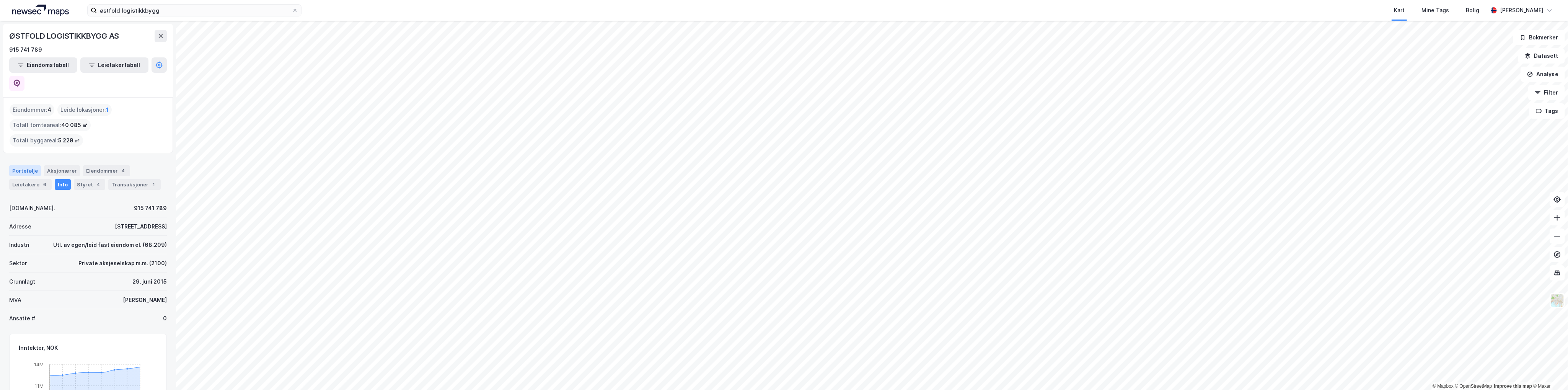
click at [21, 165] on div "Portefølje" at bounding box center [25, 171] width 32 height 11
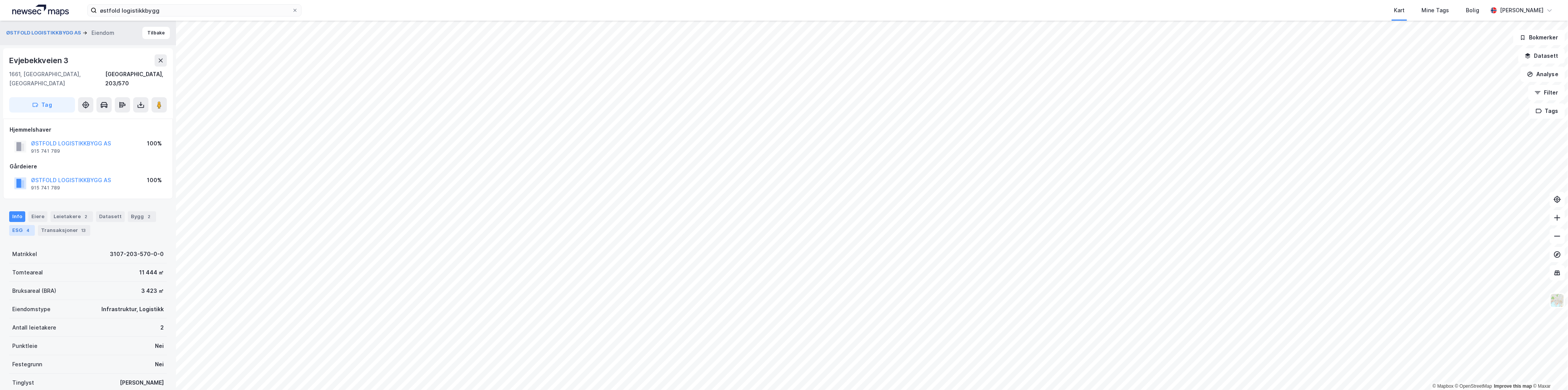
click at [30, 226] on div "4" at bounding box center [28, 230] width 8 height 8
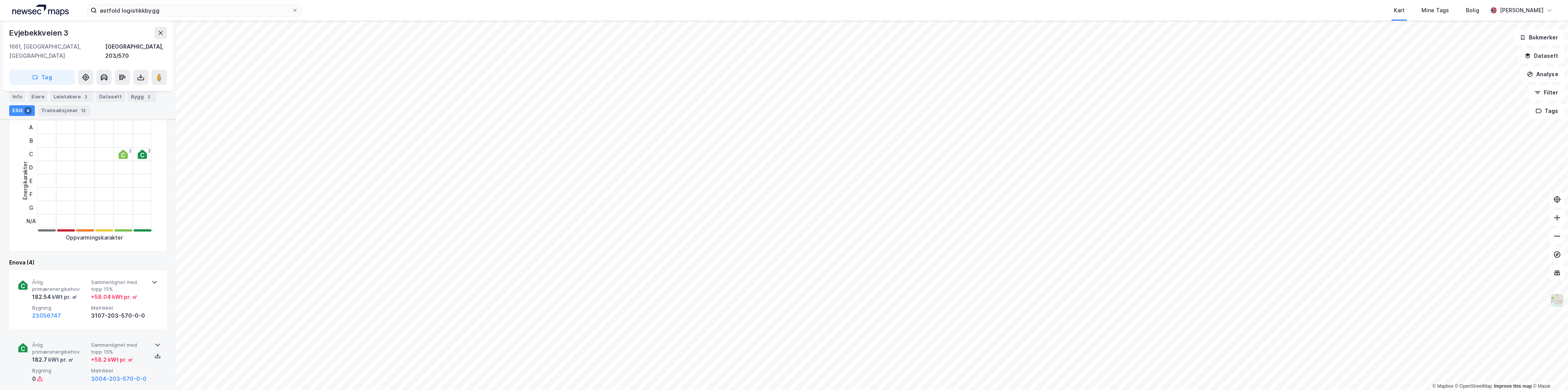
scroll to position [229, 0]
